Goal: Task Accomplishment & Management: Use online tool/utility

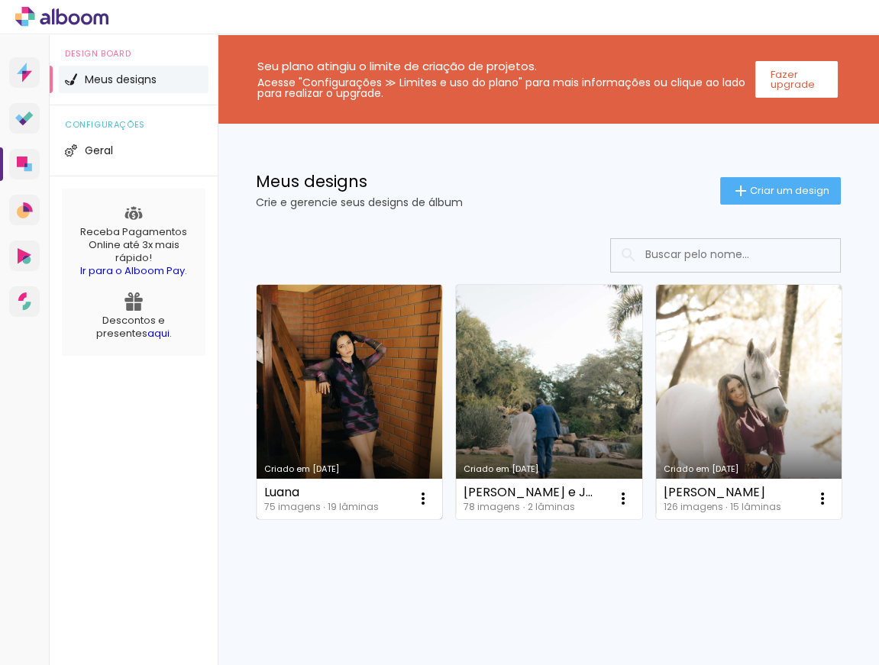
click at [338, 353] on link "Criado em [DATE]" at bounding box center [350, 402] width 186 height 234
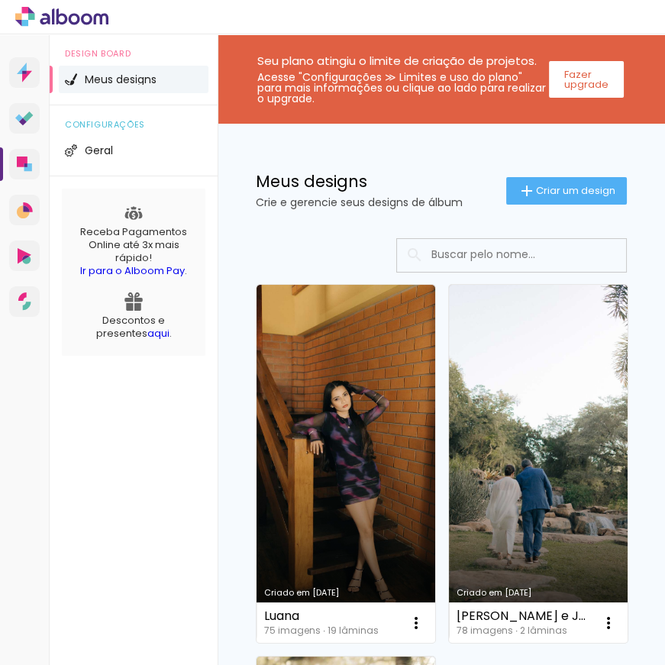
click at [557, 498] on div "Criado em 23/09/25 Luana 75 imagens ∙ 19 lâminas Abrir Fazer uma cópia Excluir …" at bounding box center [441, 649] width 385 height 744
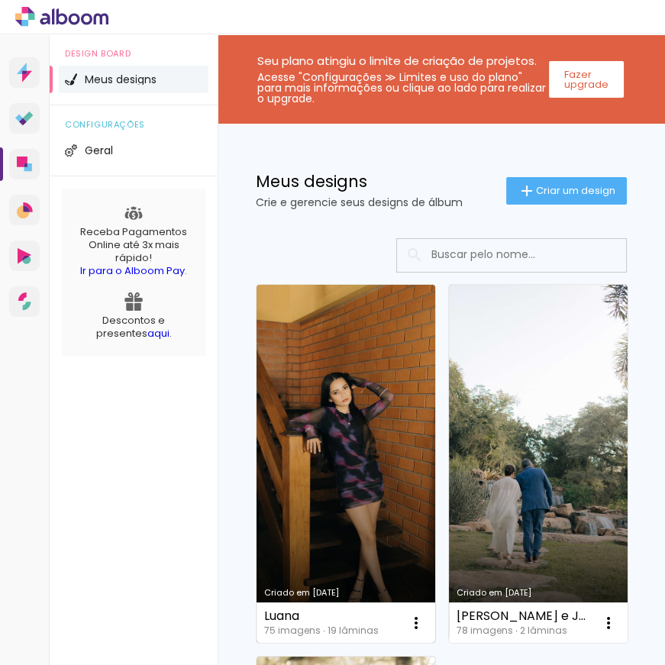
click at [386, 439] on link "Criado em [DATE]" at bounding box center [346, 464] width 179 height 358
